Goal: Transaction & Acquisition: Purchase product/service

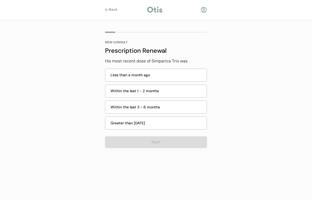
click at [158, 76] on div "Less than a month ago" at bounding box center [156, 74] width 93 height 5
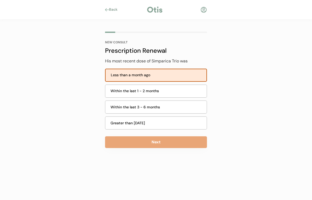
click at [175, 142] on button "Next" at bounding box center [156, 142] width 102 height 12
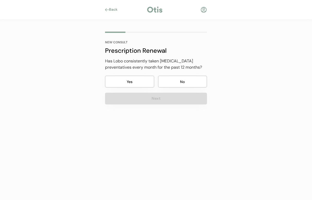
click at [133, 82] on button "Yes" at bounding box center [129, 82] width 49 height 12
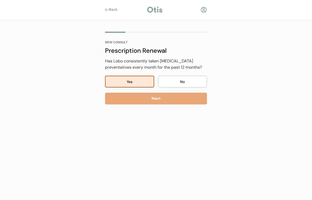
click at [168, 99] on button "Next" at bounding box center [156, 99] width 102 height 12
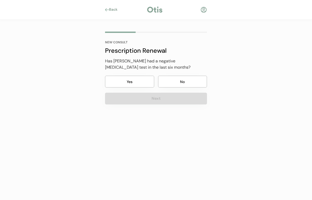
click at [185, 82] on button "No" at bounding box center [182, 82] width 49 height 12
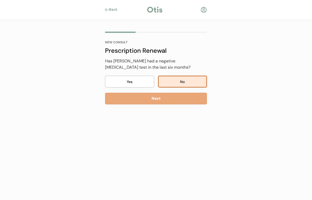
click at [177, 101] on button "Next" at bounding box center [156, 99] width 102 height 12
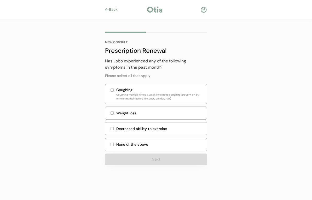
click at [114, 145] on div "None of the above" at bounding box center [156, 144] width 102 height 13
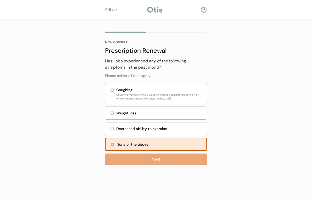
click at [169, 160] on button "Next" at bounding box center [156, 160] width 102 height 12
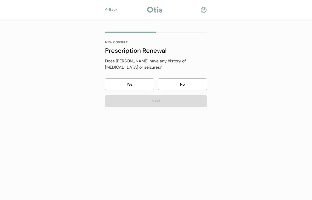
click at [189, 80] on button "No" at bounding box center [182, 84] width 49 height 12
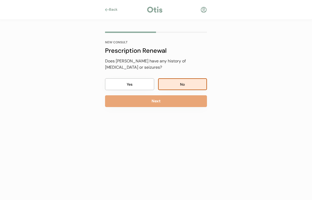
click at [165, 98] on button "Next" at bounding box center [156, 101] width 102 height 12
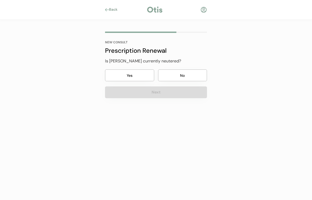
click at [184, 75] on button "No" at bounding box center [182, 75] width 49 height 12
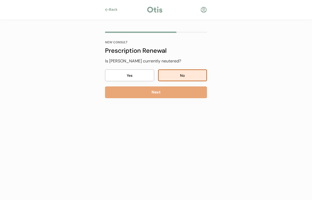
click at [159, 92] on button "Next" at bounding box center [156, 92] width 102 height 12
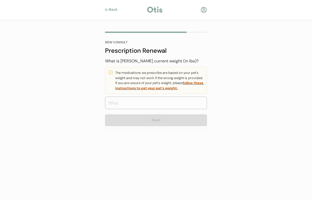
click at [126, 102] on input "input" at bounding box center [156, 103] width 102 height 13
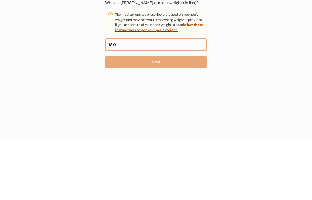
click at [153, 97] on input "input" at bounding box center [156, 103] width 102 height 13
type input "150.0"
click at [162, 114] on button "Next" at bounding box center [156, 120] width 102 height 12
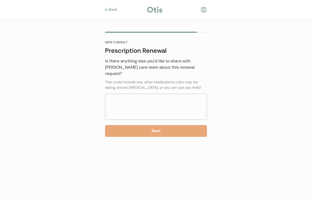
click at [132, 95] on textarea at bounding box center [156, 107] width 102 height 26
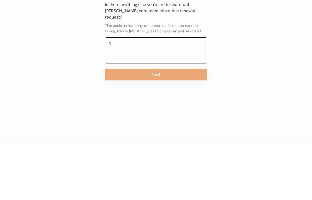
type textarea "No"
click at [169, 125] on button "Next" at bounding box center [156, 131] width 102 height 12
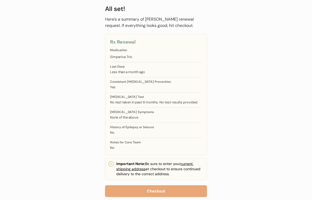
scroll to position [44, 0]
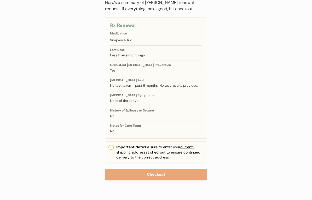
click at [170, 173] on button "Checkout" at bounding box center [156, 175] width 102 height 12
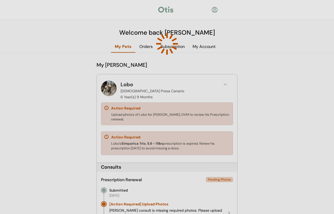
click at [148, 45] on div at bounding box center [166, 43] width 77 height 77
click at [148, 48] on div at bounding box center [166, 43] width 77 height 77
click at [151, 48] on div at bounding box center [166, 43] width 77 height 77
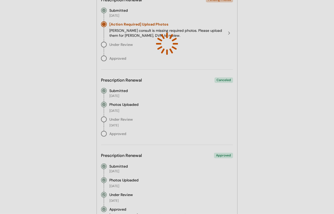
scroll to position [181, 0]
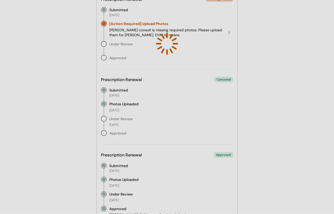
click at [303, 172] on div at bounding box center [167, 107] width 334 height 214
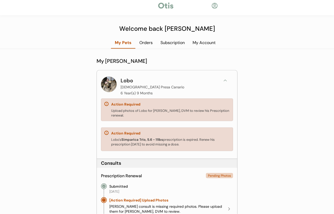
scroll to position [0, 0]
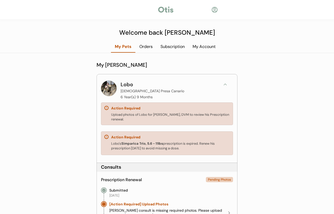
click at [146, 44] on div "Orders" at bounding box center [146, 47] width 21 height 6
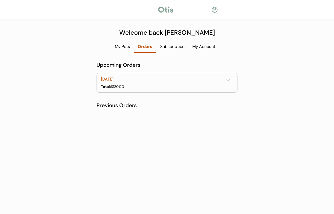
click at [145, 46] on div "Orders" at bounding box center [145, 47] width 22 height 6
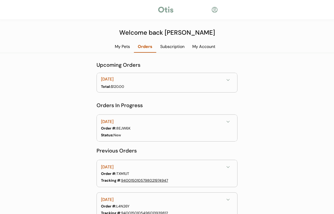
click at [232, 78] on button at bounding box center [228, 80] width 8 height 8
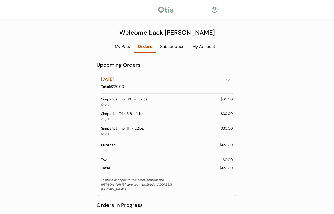
click at [122, 45] on div "My Pets" at bounding box center [122, 47] width 23 height 6
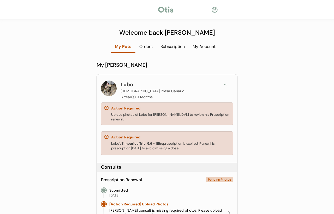
click at [147, 48] on div "Orders" at bounding box center [146, 47] width 21 height 6
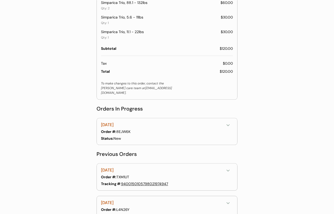
click at [230, 123] on icon at bounding box center [228, 125] width 5 height 5
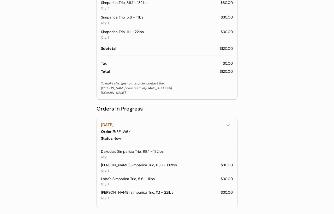
scroll to position [97, 0]
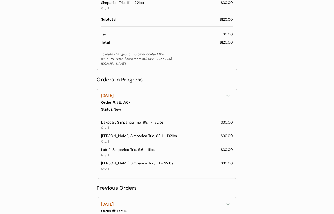
click at [230, 93] on icon at bounding box center [228, 95] width 5 height 5
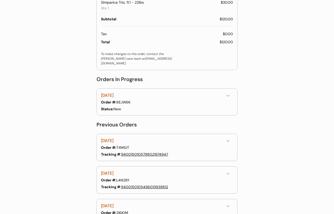
click at [232, 92] on div "[DATE]" at bounding box center [166, 96] width 131 height 8
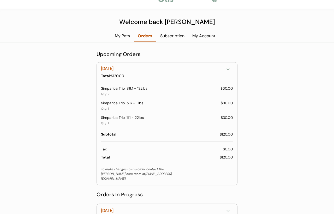
scroll to position [0, 0]
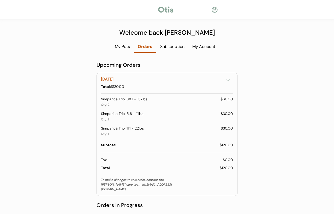
click at [172, 44] on div "Subscription" at bounding box center [172, 47] width 32 height 6
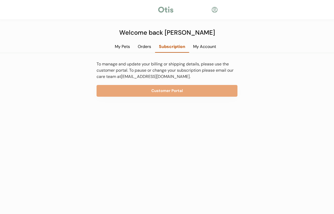
click at [210, 47] on div "My Account" at bounding box center [204, 47] width 31 height 6
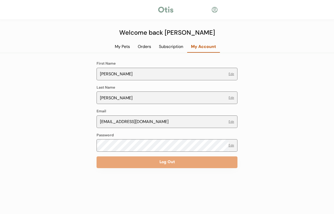
click at [172, 47] on div "Subscription" at bounding box center [171, 47] width 32 height 6
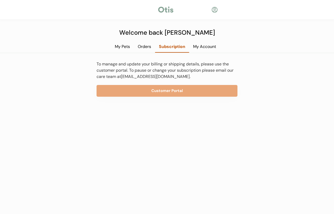
click at [174, 89] on button "Customer Portal" at bounding box center [167, 91] width 141 height 12
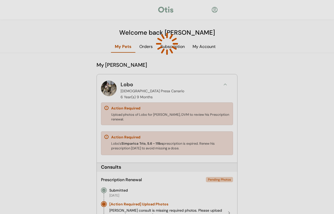
click at [145, 45] on div at bounding box center [166, 43] width 77 height 77
click at [146, 48] on div at bounding box center [166, 43] width 77 height 77
